Goal: Find specific page/section: Find specific page/section

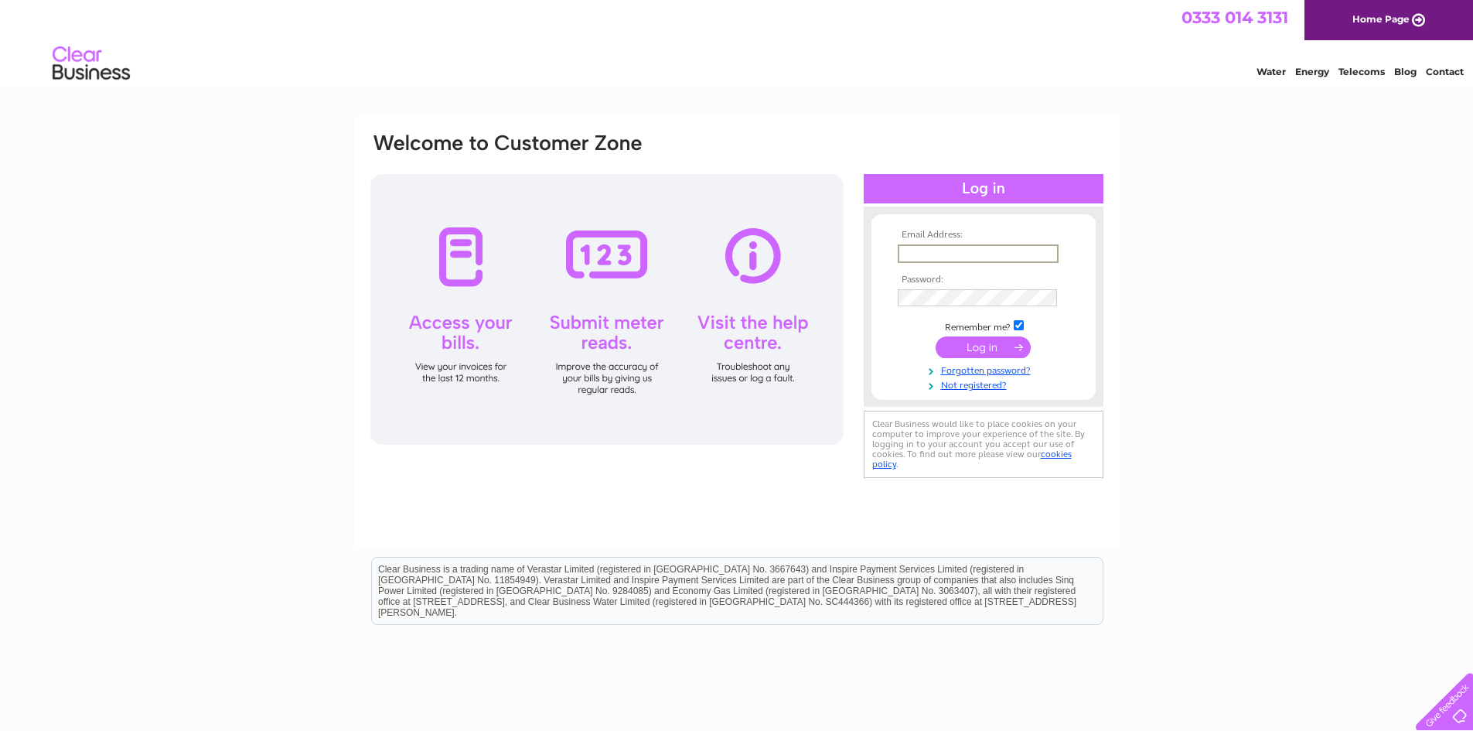
click at [945, 247] on input "text" at bounding box center [978, 253] width 161 height 19
type input "[EMAIL_ADDRESS][DOMAIN_NAME]"
click at [936, 336] on input "submit" at bounding box center [983, 347] width 95 height 22
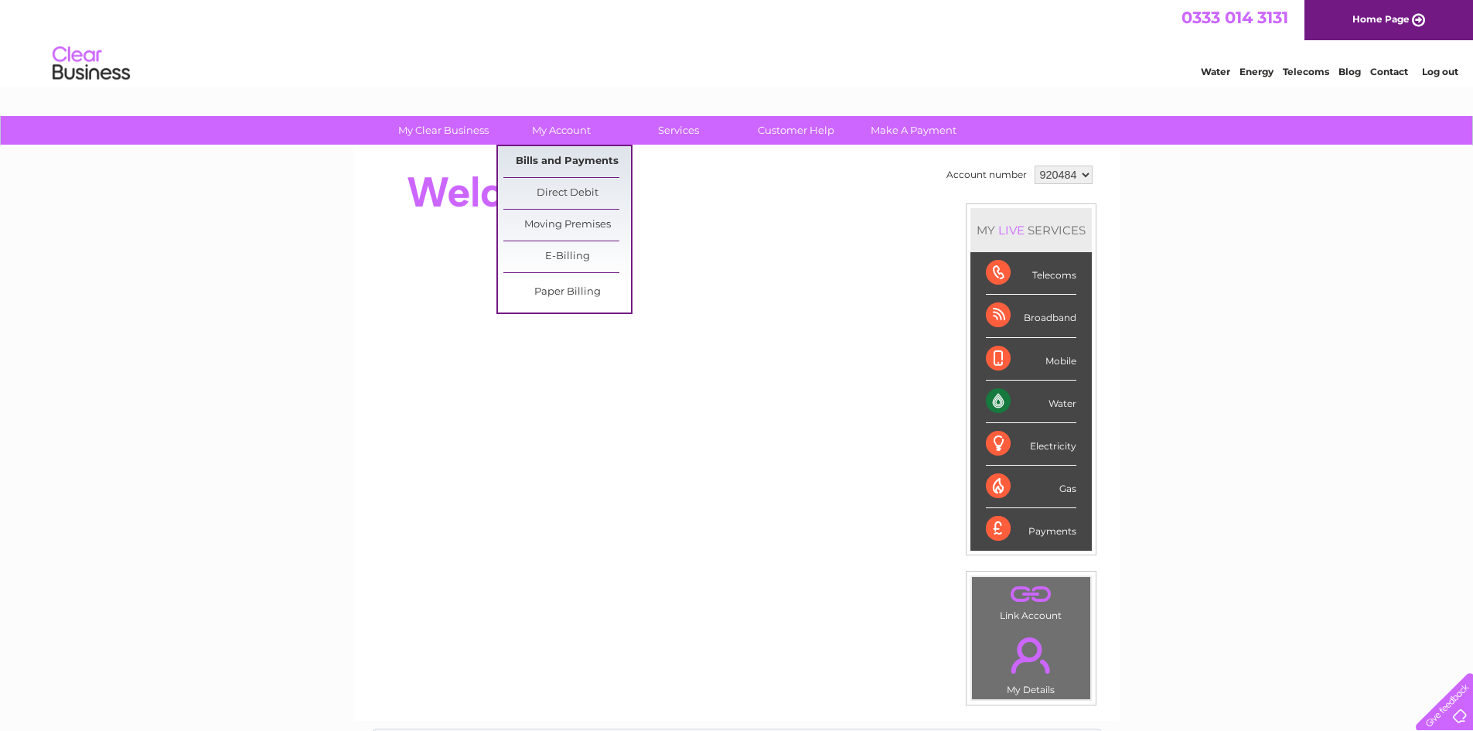
click at [555, 163] on link "Bills and Payments" at bounding box center [567, 161] width 128 height 31
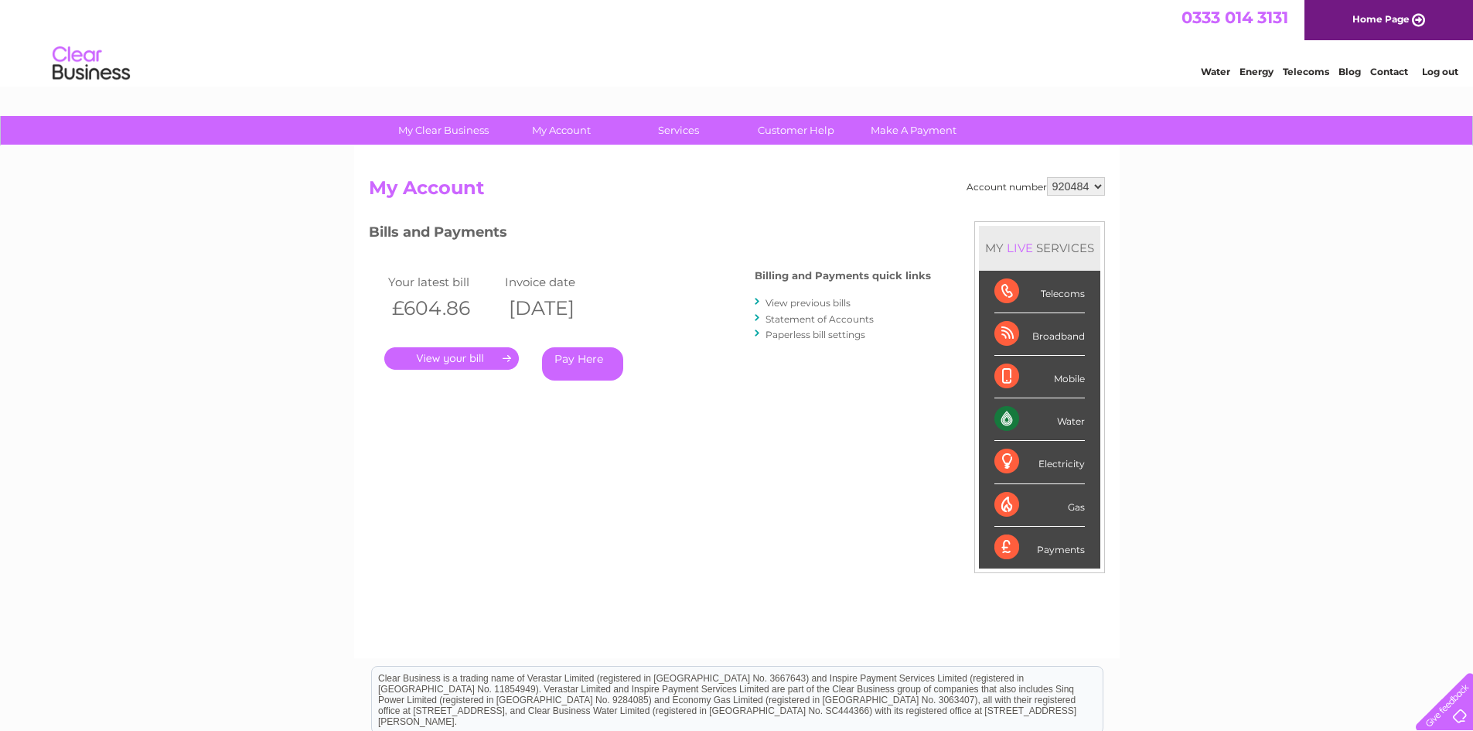
click at [476, 352] on link "." at bounding box center [451, 358] width 135 height 22
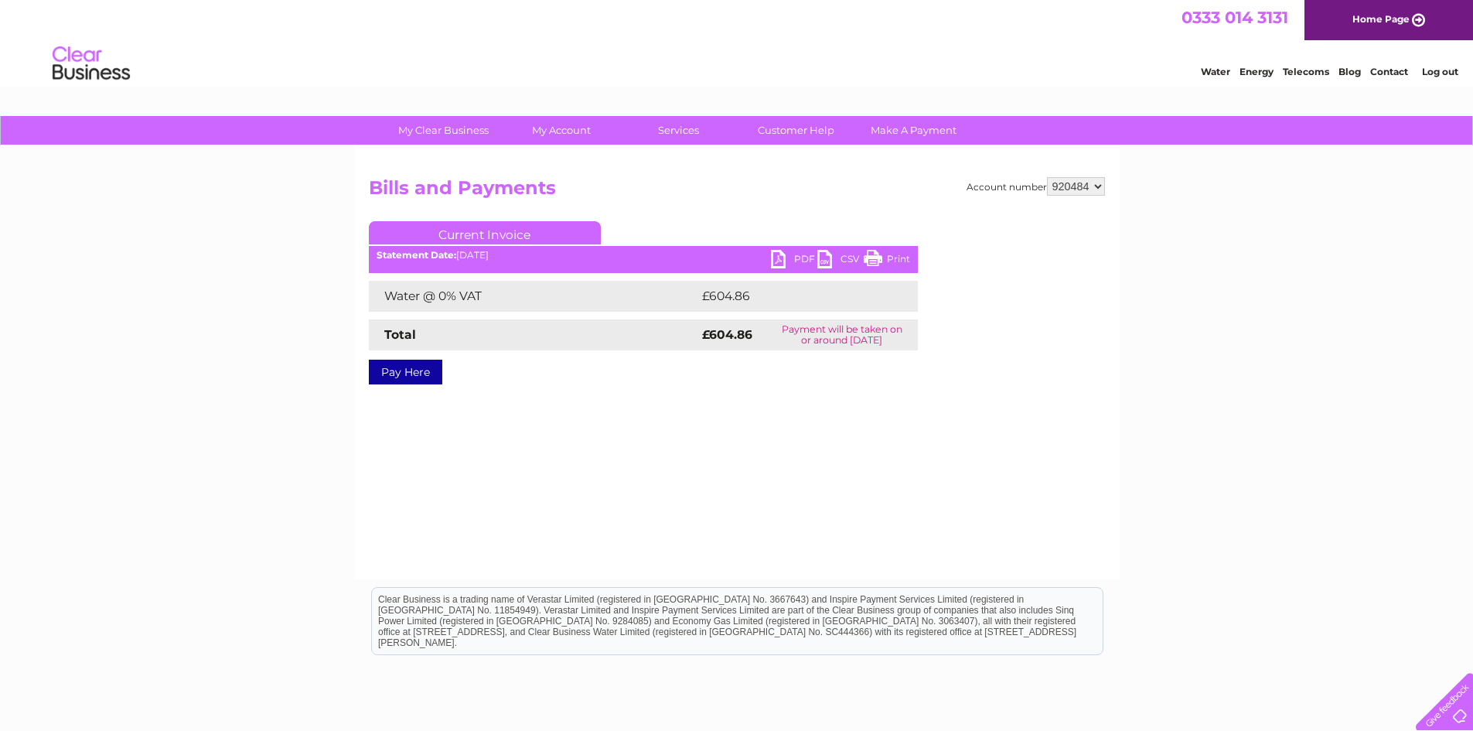
click at [794, 257] on link "PDF" at bounding box center [794, 261] width 46 height 22
